Goal: Use online tool/utility: Utilize a website feature to perform a specific function

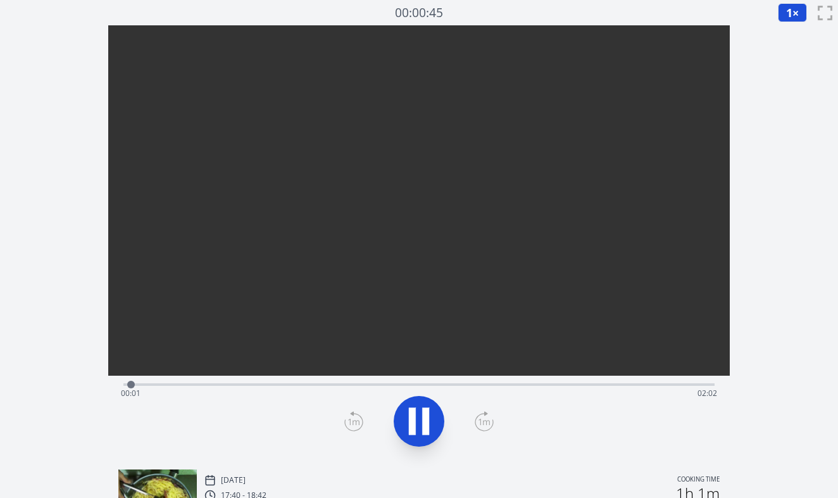
click at [270, 384] on div "Time elapsed: 00:01 Time remaining: 02:02" at bounding box center [419, 393] width 597 height 20
click at [336, 383] on div "Time elapsed: 00:31 Time remaining: 01:31" at bounding box center [419, 393] width 597 height 20
click at [391, 386] on div "Time elapsed: 00:44 Time remaining: 01:19" at bounding box center [419, 393] width 597 height 20
click at [461, 388] on div "Time elapsed: 00:55 Time remaining: 01:07" at bounding box center [419, 393] width 597 height 20
click at [425, 379] on div "Time elapsed: 01:11 Time remaining: 00:51" at bounding box center [419, 383] width 592 height 15
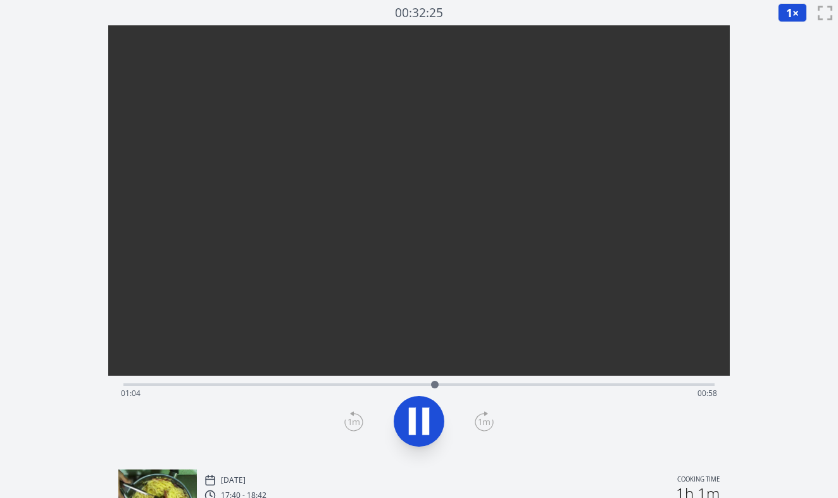
click at [422, 408] on icon at bounding box center [419, 420] width 35 height 35
click at [253, 383] on div "Time elapsed: 01:04 Time remaining: 00:58" at bounding box center [419, 393] width 597 height 20
click at [305, 380] on div "Time elapsed: 00:26 Time remaining: 01:36" at bounding box center [419, 383] width 592 height 15
click at [341, 381] on div "Time elapsed: 00:37 Time remaining: 01:25" at bounding box center [419, 383] width 592 height 15
click at [272, 383] on div "Time elapsed: 00:45 Time remaining: 01:18" at bounding box center [419, 393] width 597 height 20
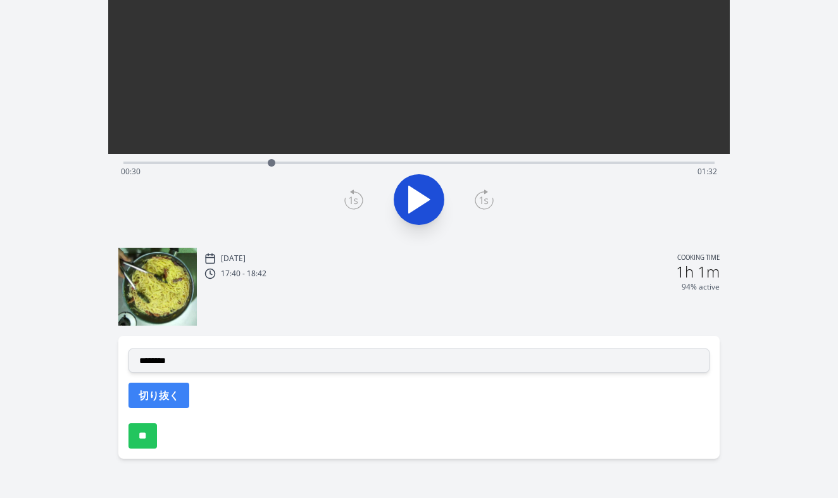
scroll to position [222, 0]
select select "**********"
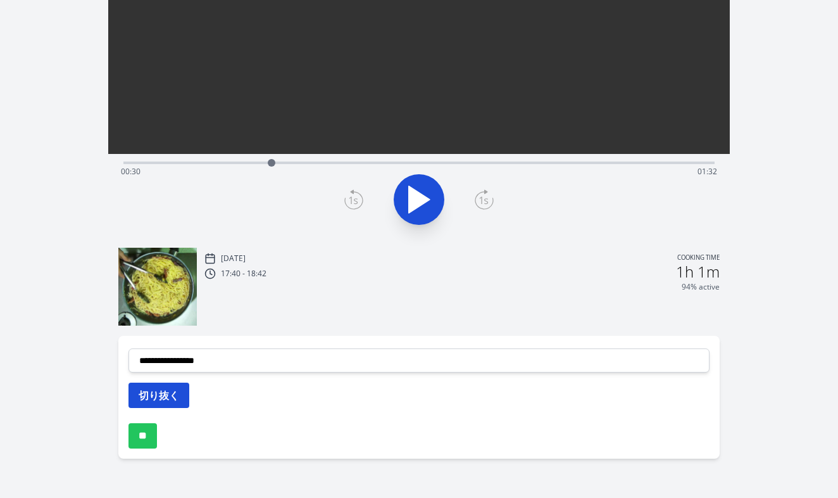
click at [160, 407] on button "切り抜く" at bounding box center [159, 395] width 61 height 25
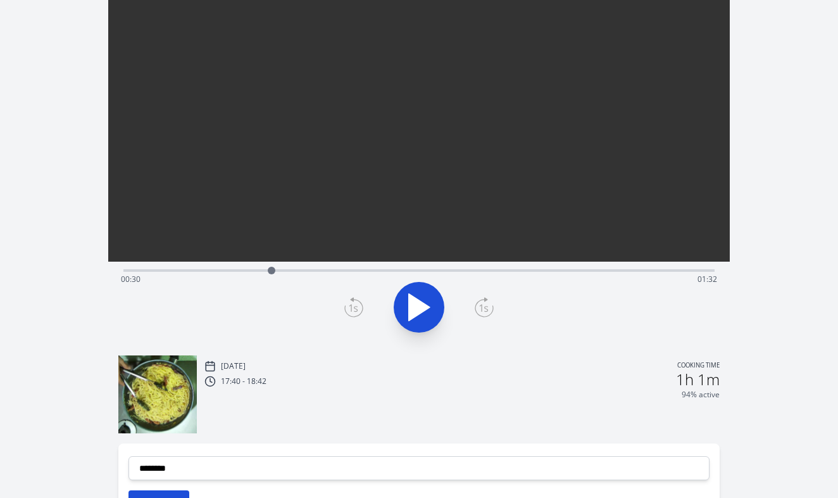
scroll to position [0, 0]
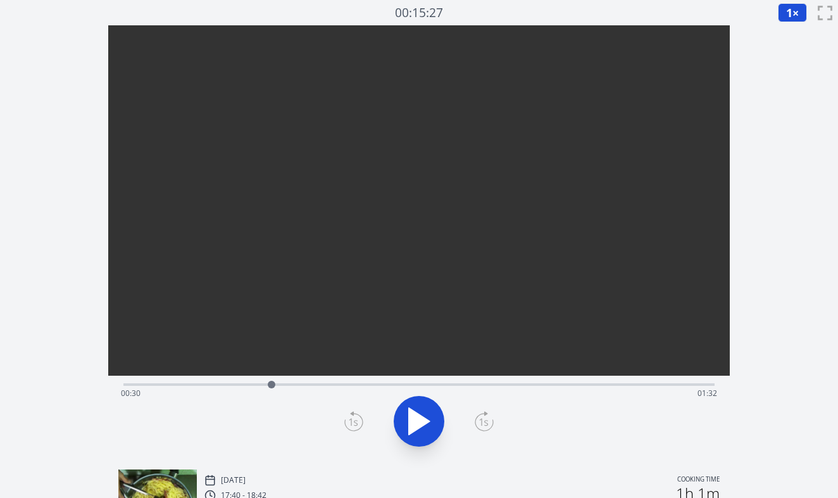
click at [379, 385] on div "Time elapsed: 00:30 Time remaining: 01:32" at bounding box center [419, 393] width 597 height 20
click at [420, 390] on div "Time elapsed: 00:52 Time remaining: 01:10" at bounding box center [419, 393] width 597 height 20
click at [463, 390] on div "Time elapsed: 01:01 Time remaining: 01:01" at bounding box center [419, 393] width 597 height 20
click at [498, 393] on div "Time elapsed: 01:10 Time remaining: 00:53" at bounding box center [419, 393] width 597 height 20
click at [527, 385] on div "Time elapsed: 01:17 Time remaining: 00:45" at bounding box center [419, 393] width 597 height 20
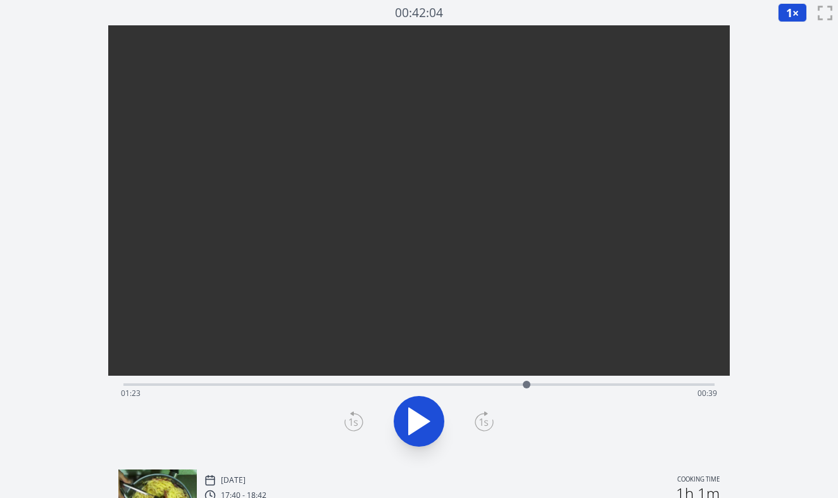
click at [552, 389] on div "Time elapsed: 01:23 Time remaining: 00:39" at bounding box center [419, 393] width 597 height 20
click at [590, 377] on div "Time elapsed: 01:28 Time remaining: 00:34" at bounding box center [419, 383] width 592 height 15
click at [562, 380] on div "Time elapsed: 01:36 Time remaining: 00:26" at bounding box center [419, 383] width 592 height 15
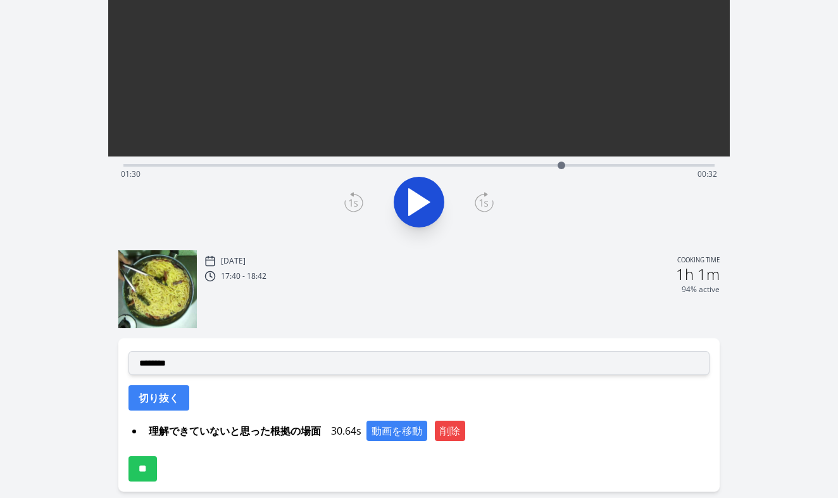
scroll to position [224, 0]
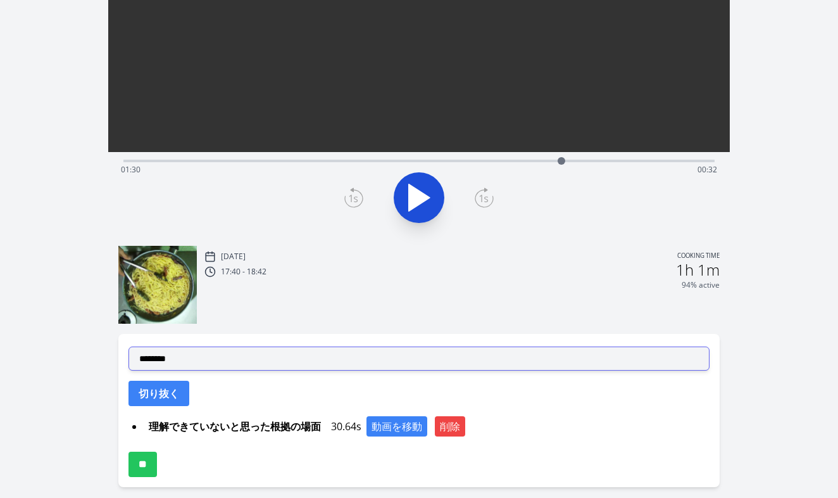
select select "**********"
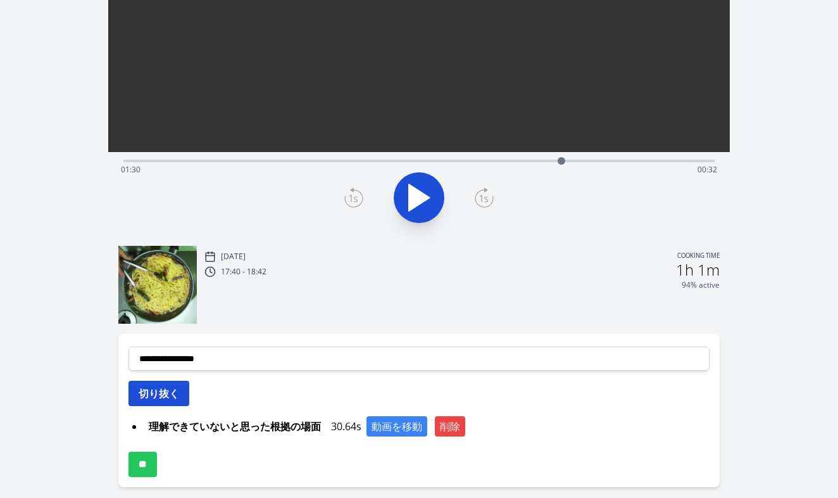
click at [170, 391] on button "切り抜く" at bounding box center [159, 393] width 61 height 25
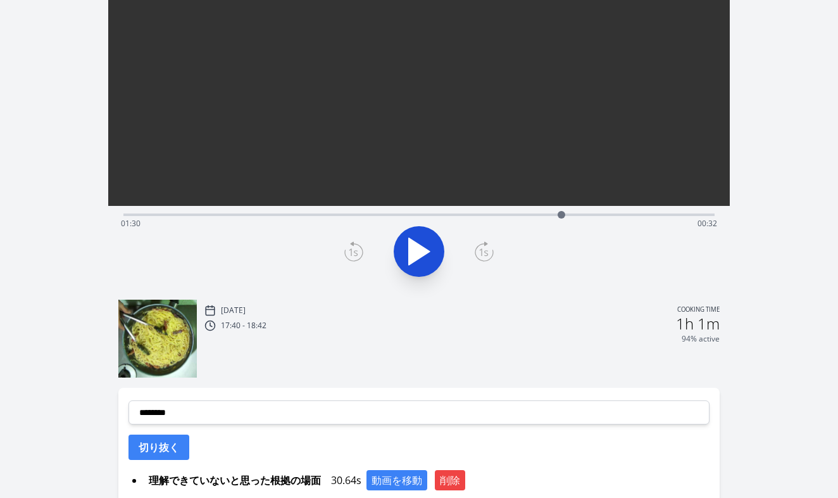
scroll to position [120, 0]
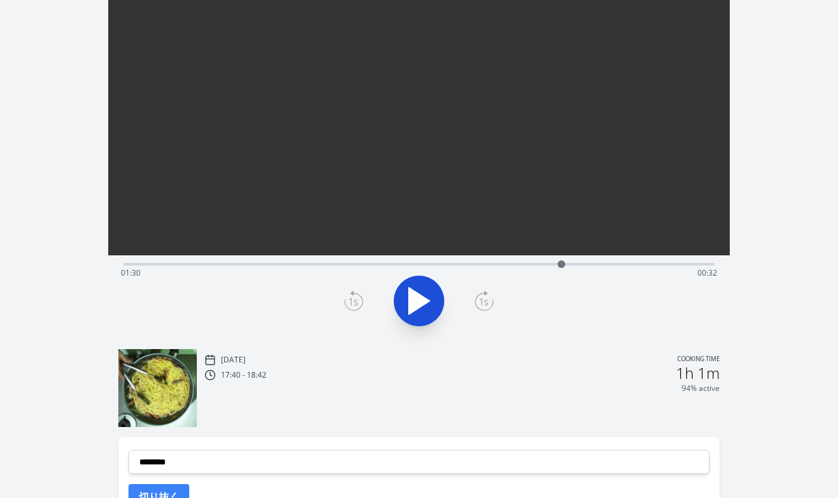
click at [514, 265] on div "Time elapsed: 01:30 Time remaining: 00:32" at bounding box center [419, 273] width 597 height 20
click at [491, 263] on div "Time elapsed: 01:20 Time remaining: 00:42" at bounding box center [419, 273] width 597 height 20
click at [469, 263] on div "Time elapsed: 01:16 Time remaining: 00:47" at bounding box center [419, 273] width 597 height 20
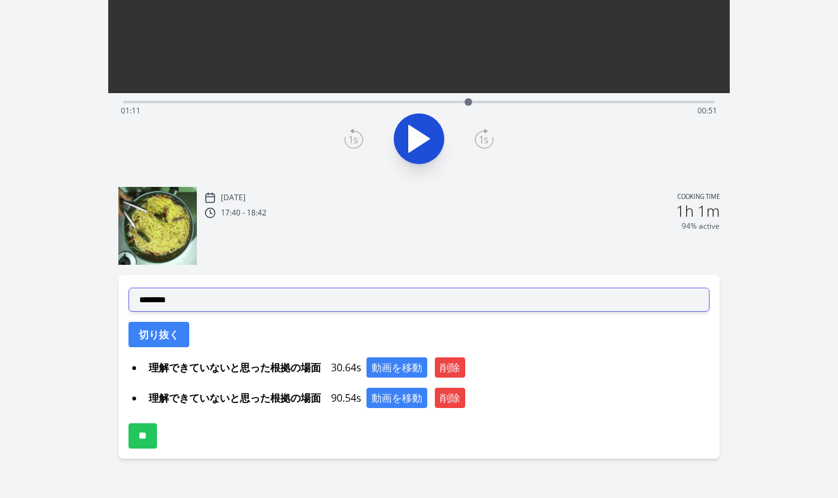
scroll to position [282, 0]
select select "**********"
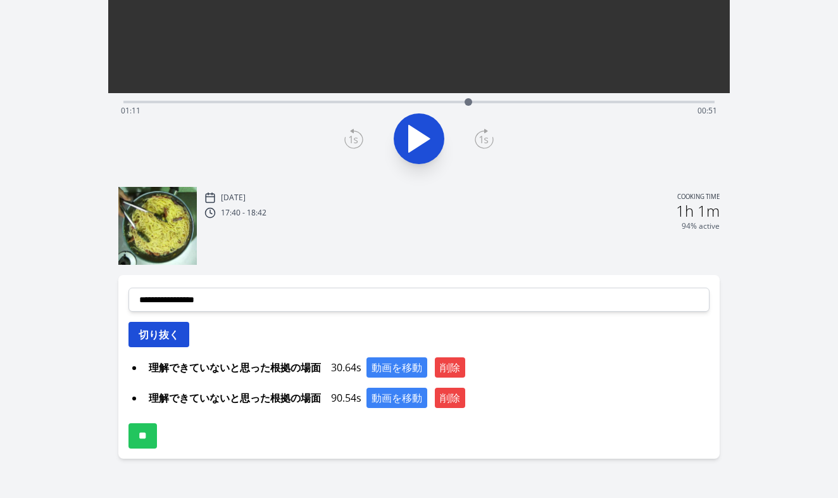
click at [164, 338] on button "切り抜く" at bounding box center [159, 334] width 61 height 25
select select
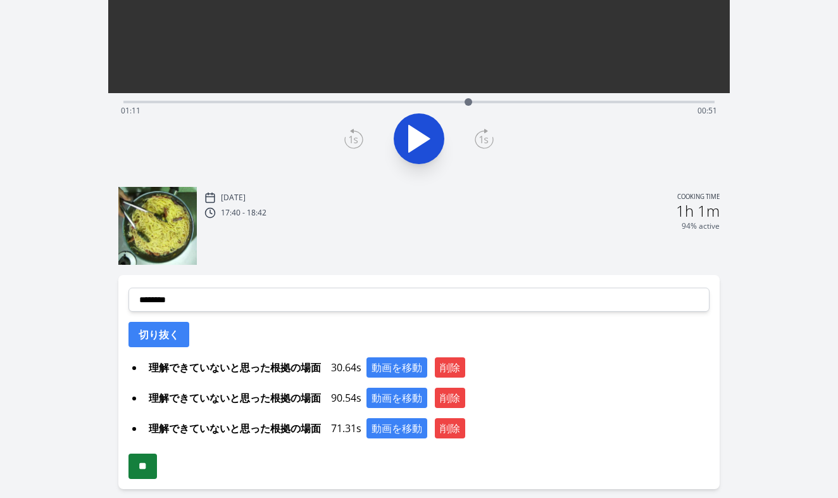
click at [155, 464] on input "**" at bounding box center [143, 465] width 28 height 25
